Goal: Task Accomplishment & Management: Manage account settings

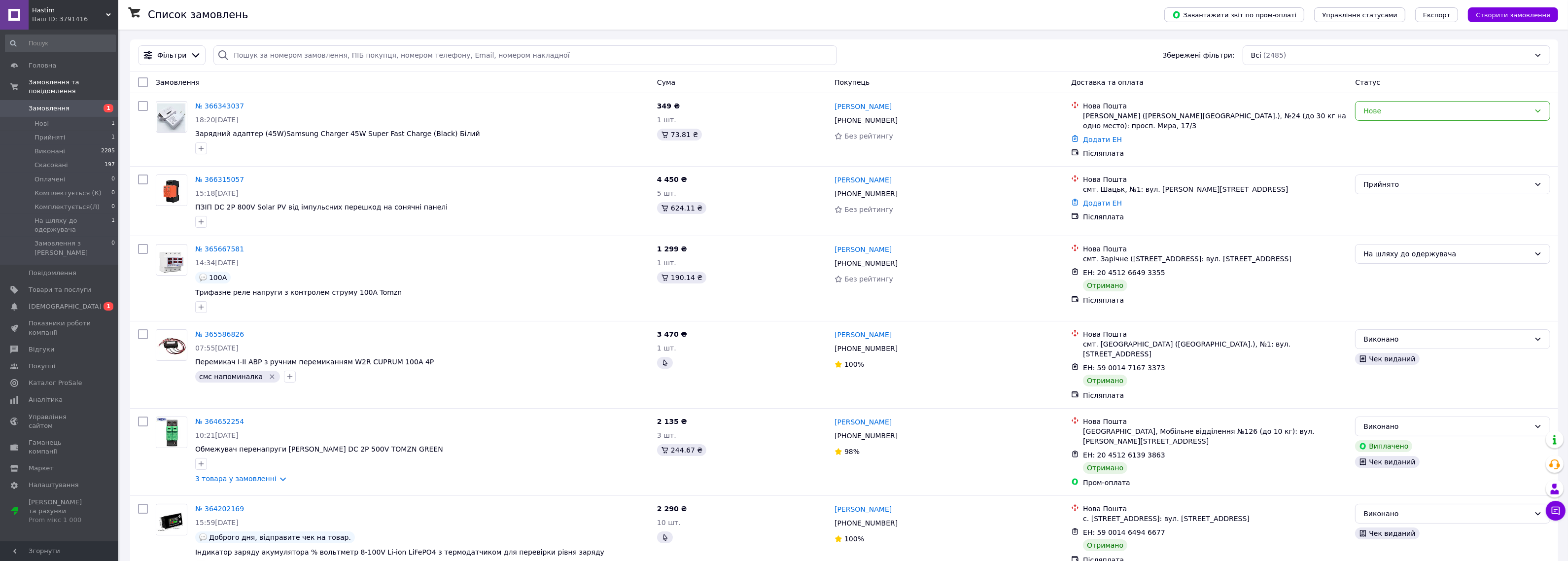
click at [1401, 186] on div "Прийнято" at bounding box center [1452, 184] width 195 height 19
click at [1423, 254] on li "Комплектується(Л)" at bounding box center [1452, 252] width 194 height 18
click at [905, 68] on div "Фільтри Збережені фільтри: Всі (2485)" at bounding box center [844, 55] width 1428 height 32
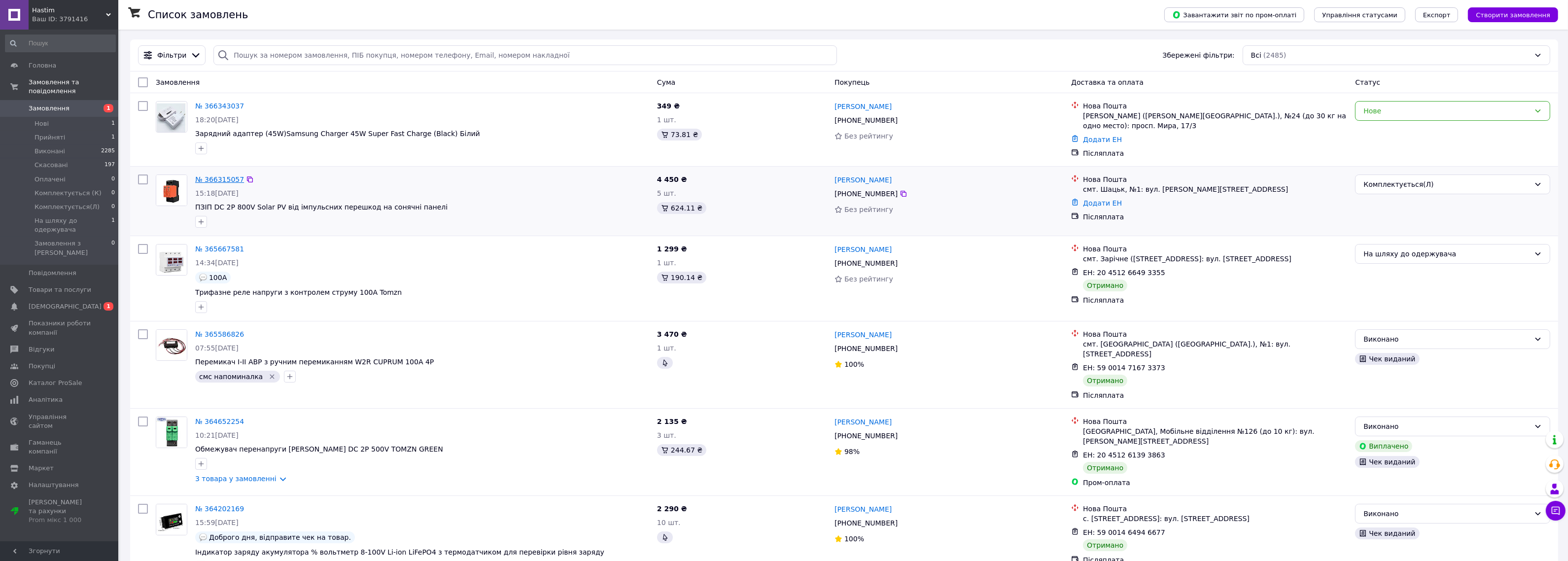
click at [225, 176] on link "№ 366315057" at bounding box center [219, 179] width 49 height 8
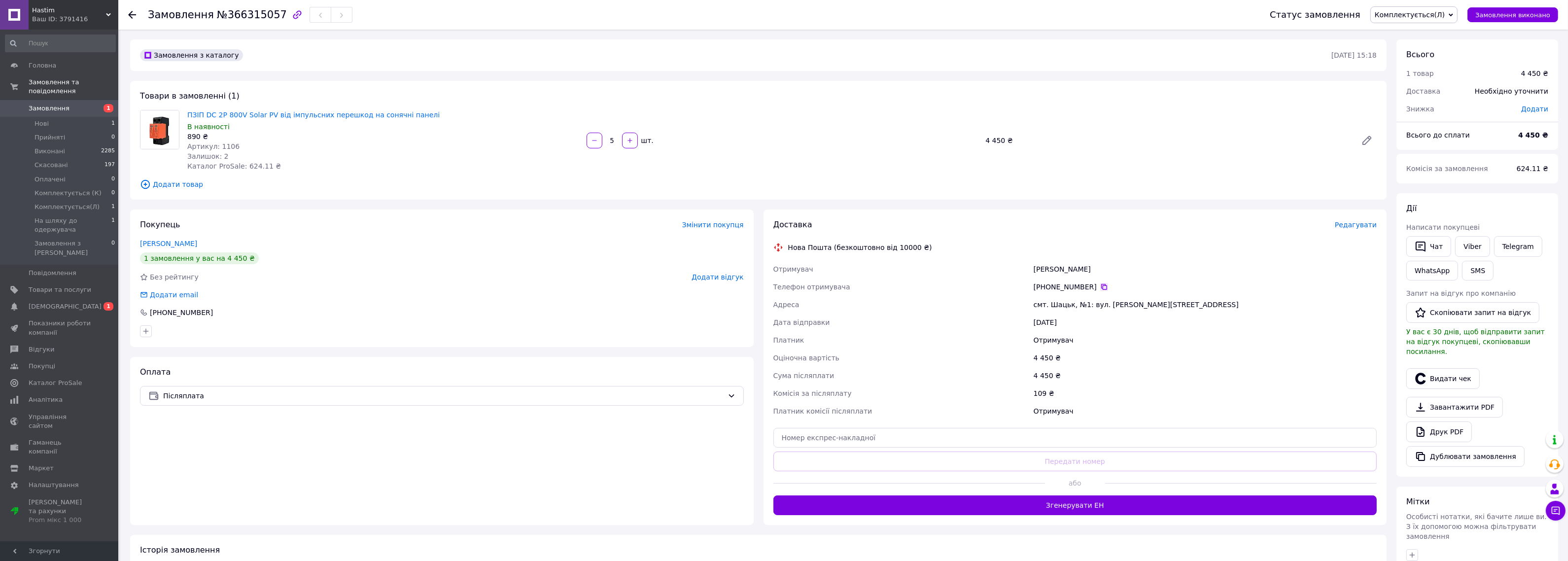
click at [1101, 286] on icon at bounding box center [1104, 286] width 6 height 6
click at [1047, 270] on div "[PERSON_NAME]" at bounding box center [1205, 269] width 347 height 18
copy div "[PERSON_NAME]"
click at [1068, 267] on div "[PERSON_NAME]" at bounding box center [1205, 269] width 347 height 18
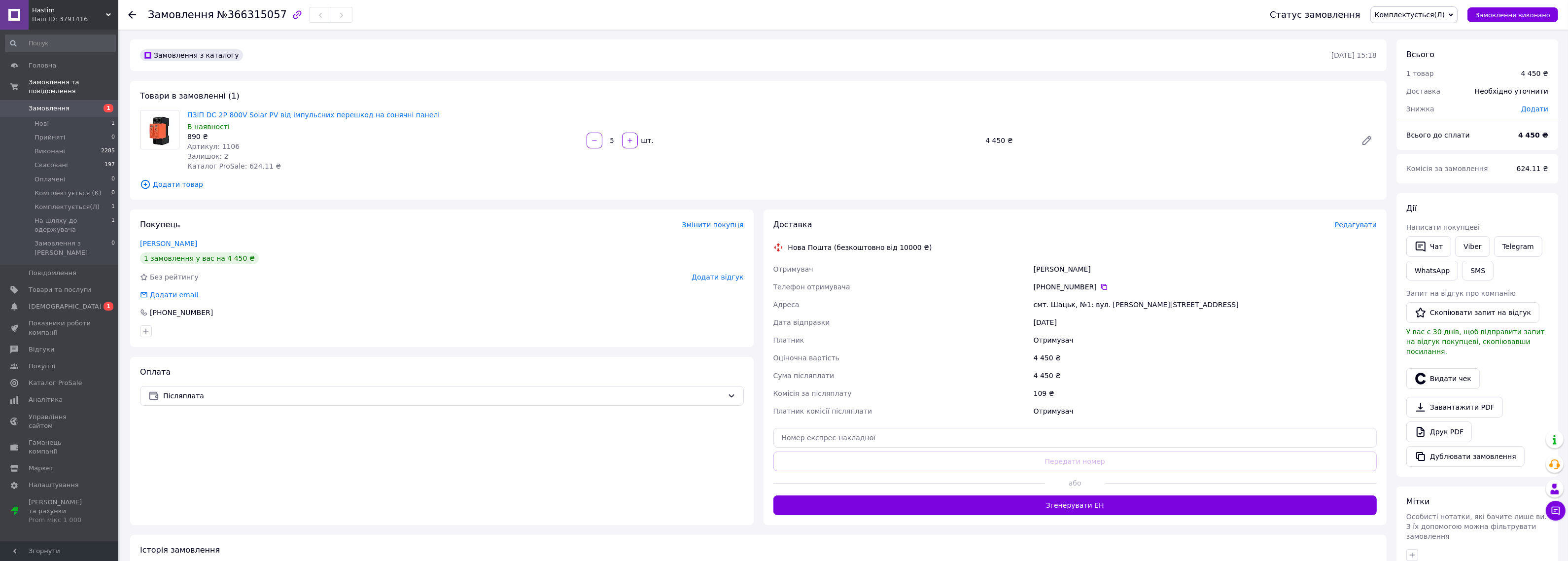
click at [1068, 267] on div "[PERSON_NAME]" at bounding box center [1205, 269] width 347 height 18
copy div "[PERSON_NAME]"
drag, startPoint x: 569, startPoint y: 64, endPoint x: 557, endPoint y: 68, distance: 12.6
click at [569, 64] on div "Замовлення з каталогу [DATE] 15:18" at bounding box center [758, 55] width 1256 height 32
click at [90, 117] on li "Нові 1" at bounding box center [61, 124] width 121 height 14
